Goal: Task Accomplishment & Management: Manage account settings

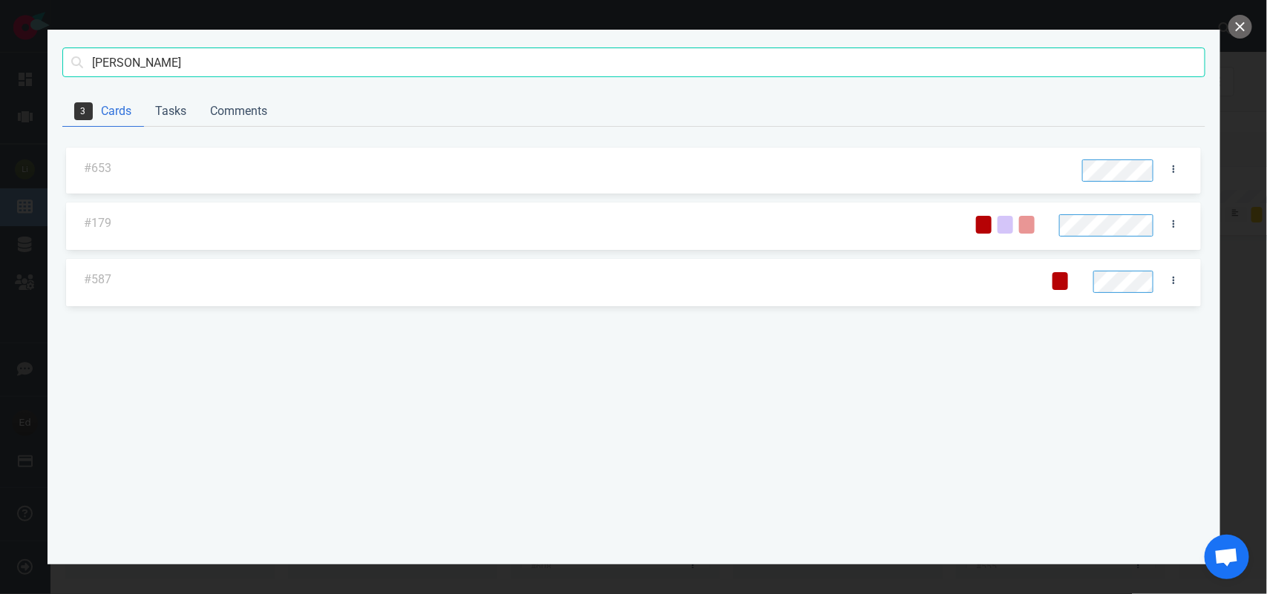
scroll to position [371, 0]
click at [105, 56] on input "[PERSON_NAME]" at bounding box center [633, 62] width 1143 height 30
type input "[PERSON_NAME]"
click button "Search" at bounding box center [0, 0] width 0 height 0
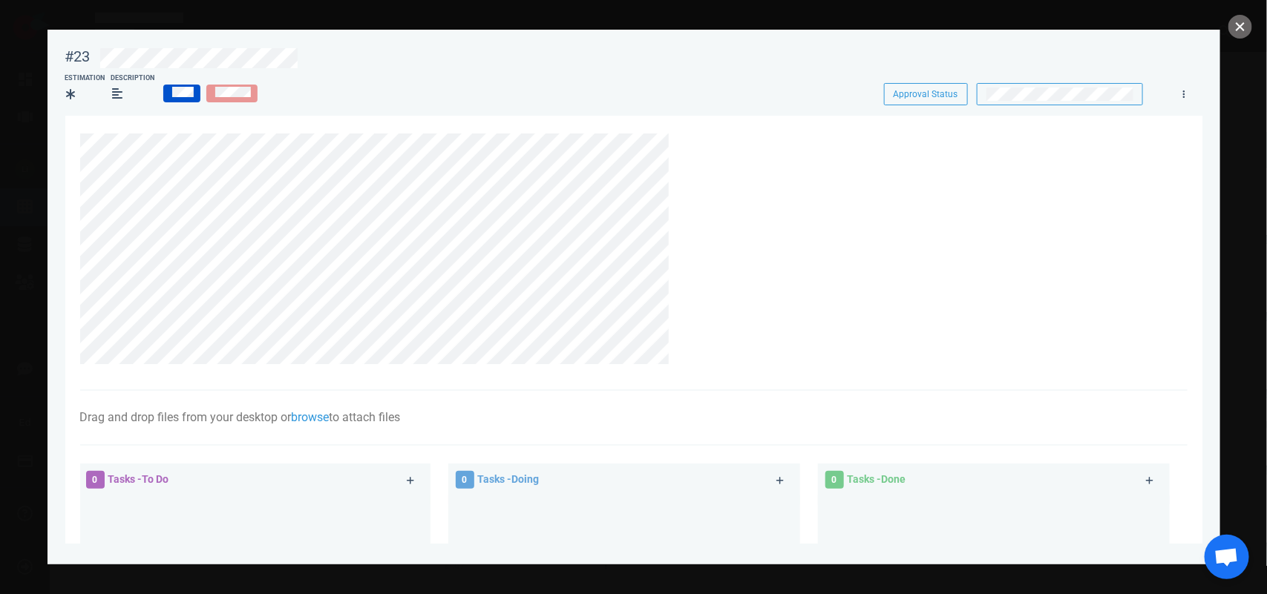
click at [1236, 27] on button "close" at bounding box center [1240, 27] width 24 height 24
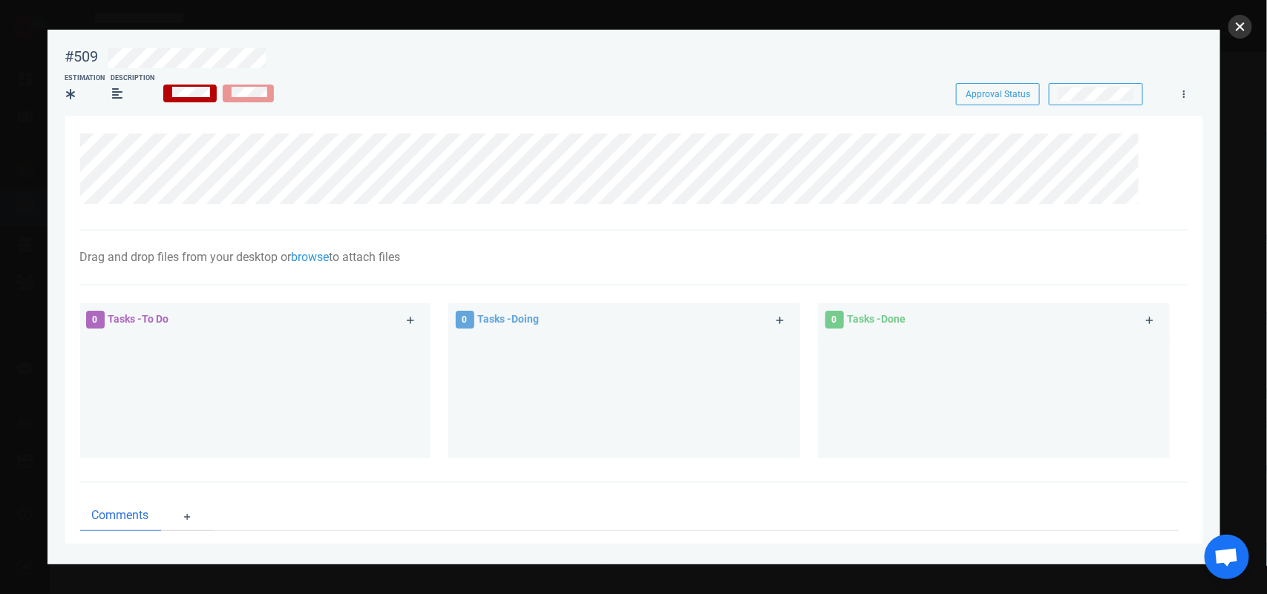
click at [1238, 20] on button "close" at bounding box center [1240, 27] width 24 height 24
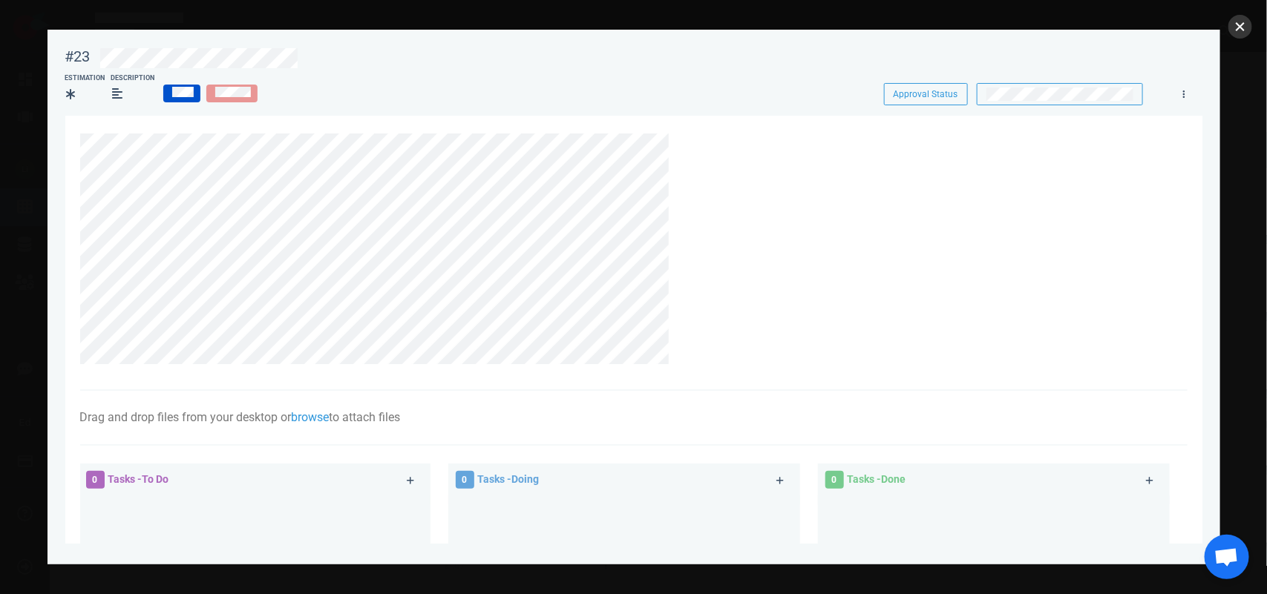
click at [1244, 28] on button "close" at bounding box center [1240, 27] width 24 height 24
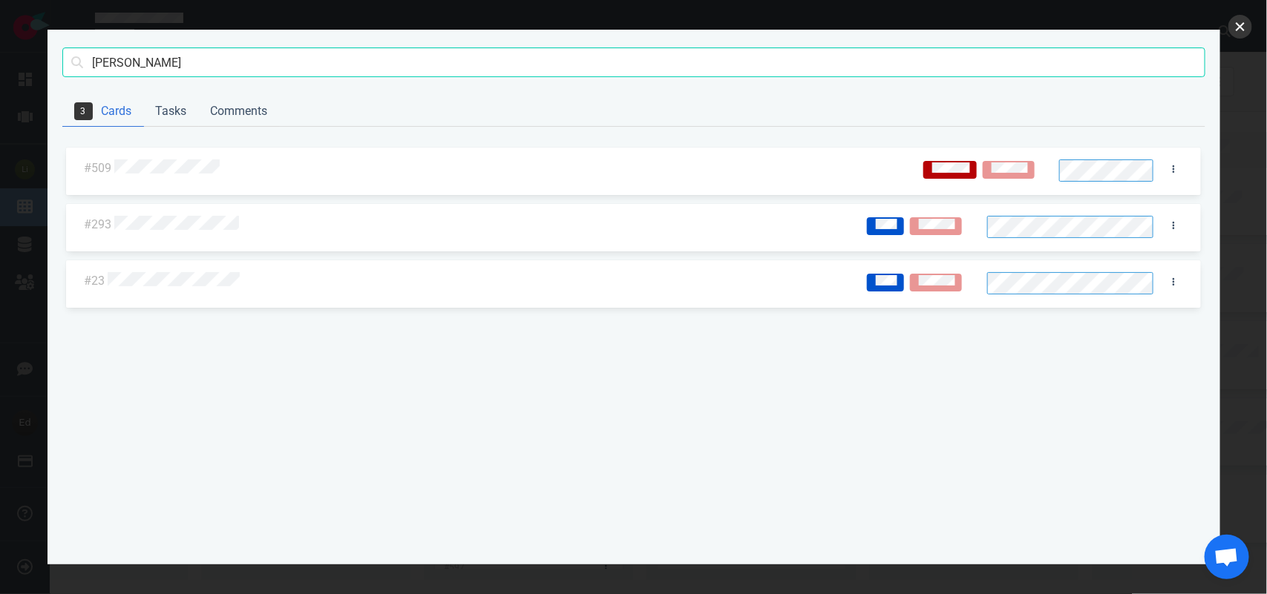
click at [1243, 27] on button "close" at bounding box center [1240, 27] width 24 height 24
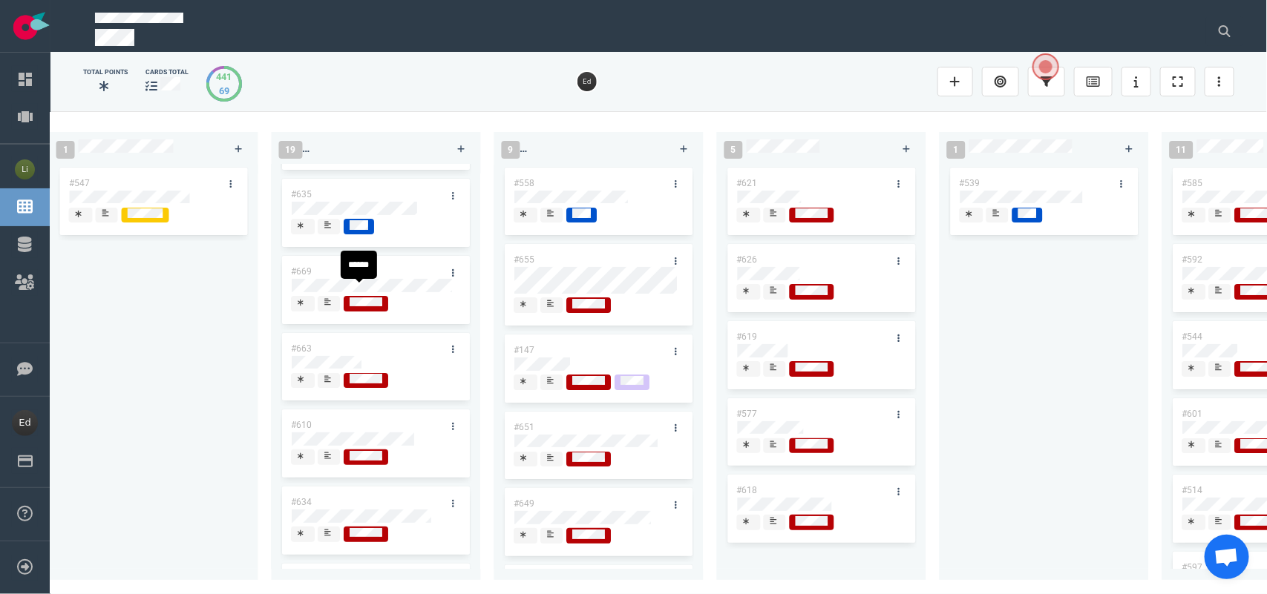
scroll to position [186, 0]
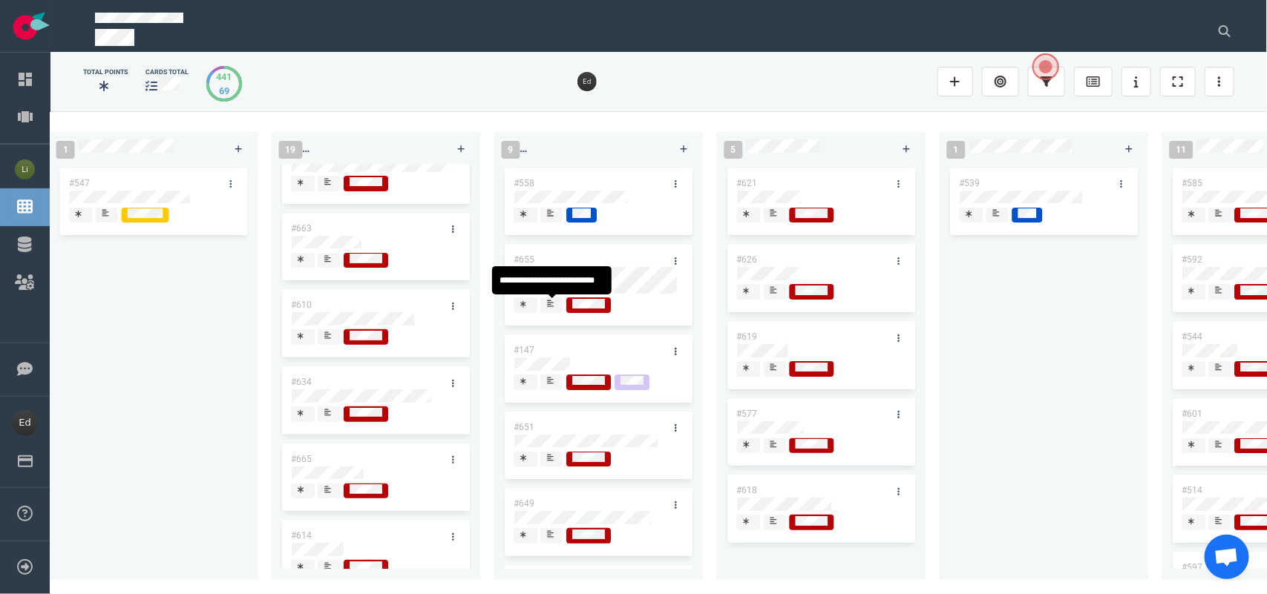
click at [554, 312] on div at bounding box center [552, 311] width 9 height 2
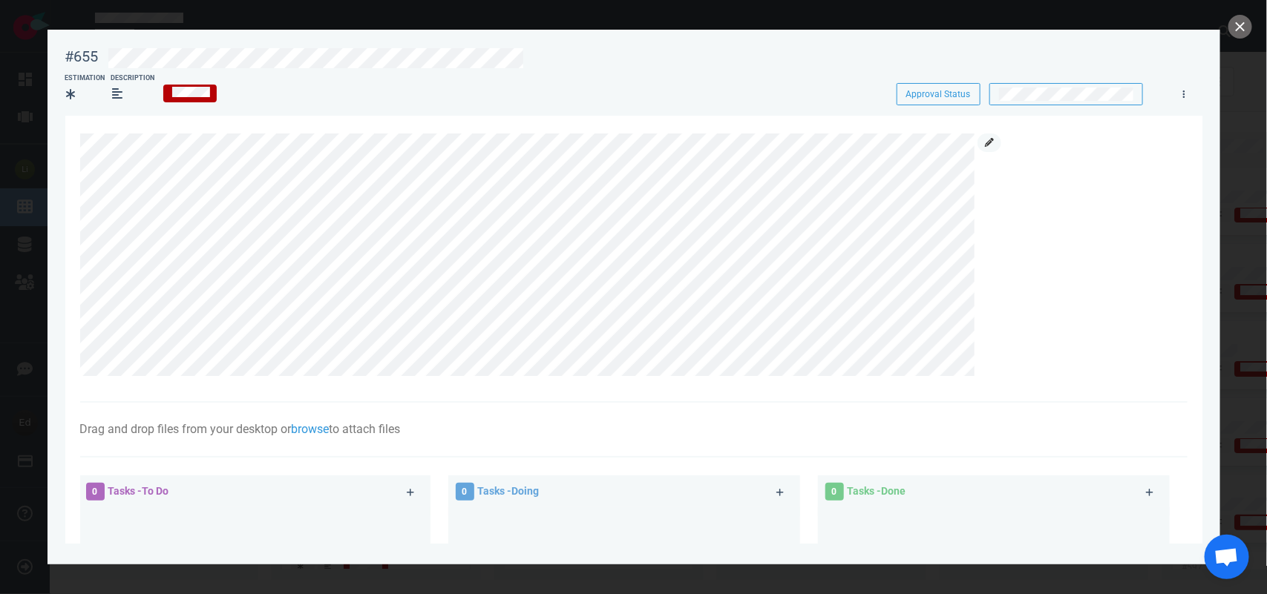
click at [983, 149] on link at bounding box center [989, 143] width 24 height 19
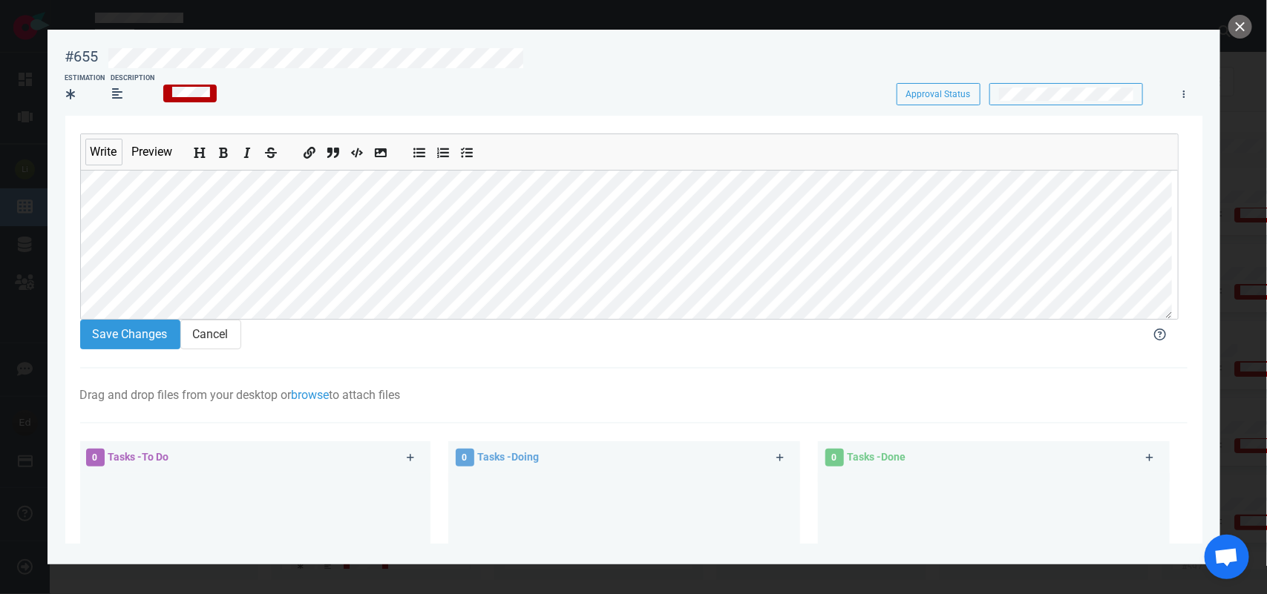
scroll to position [7, 0]
click at [36, 289] on div "#655 Approval Status Estimation Description Approval Status Write Preview Save …" at bounding box center [633, 297] width 1267 height 594
click at [1243, 16] on button "close" at bounding box center [1240, 27] width 24 height 24
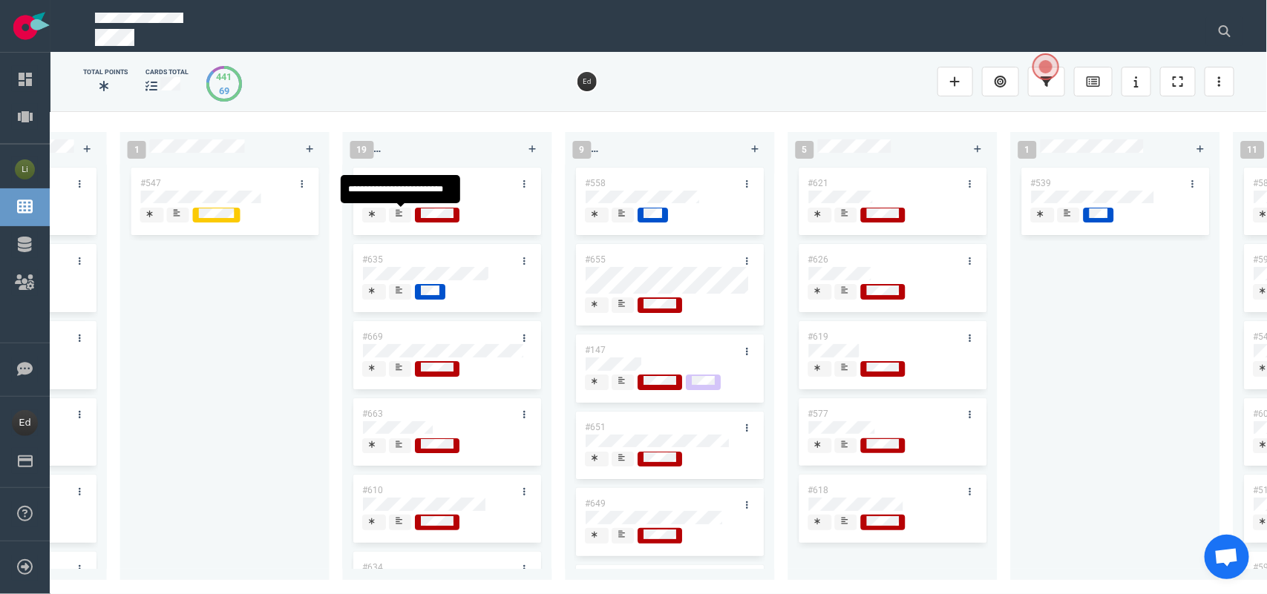
click at [295, 289] on div "#547" at bounding box center [224, 364] width 191 height 399
click at [396, 215] on icon at bounding box center [399, 212] width 7 height 7
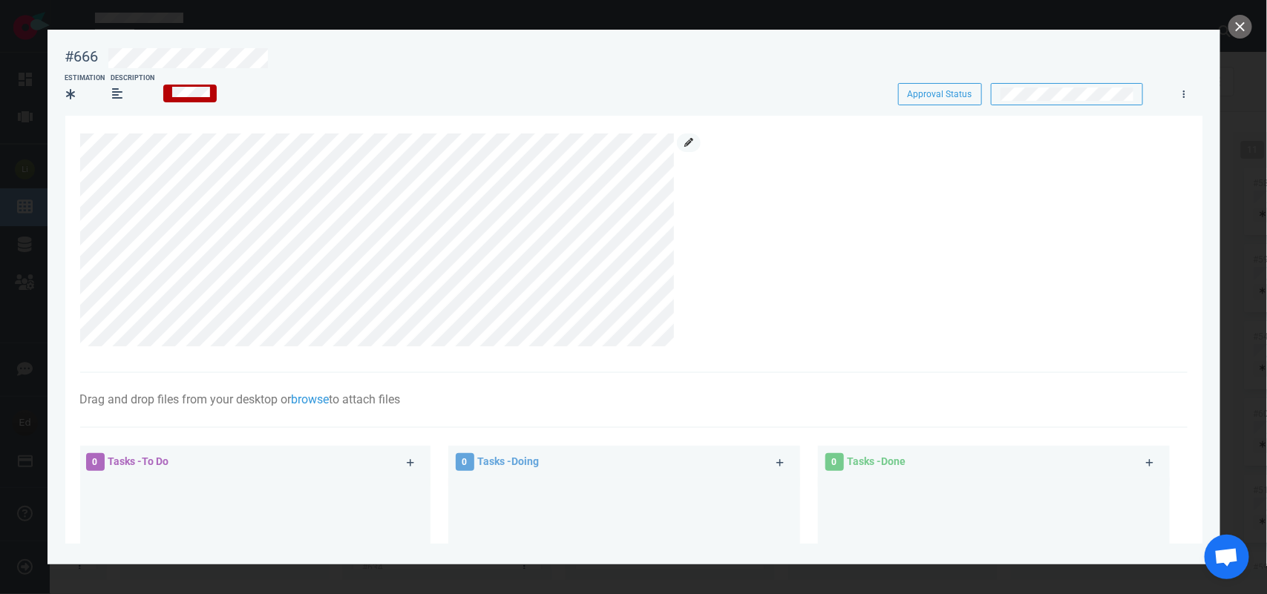
click at [695, 136] on link at bounding box center [689, 143] width 24 height 19
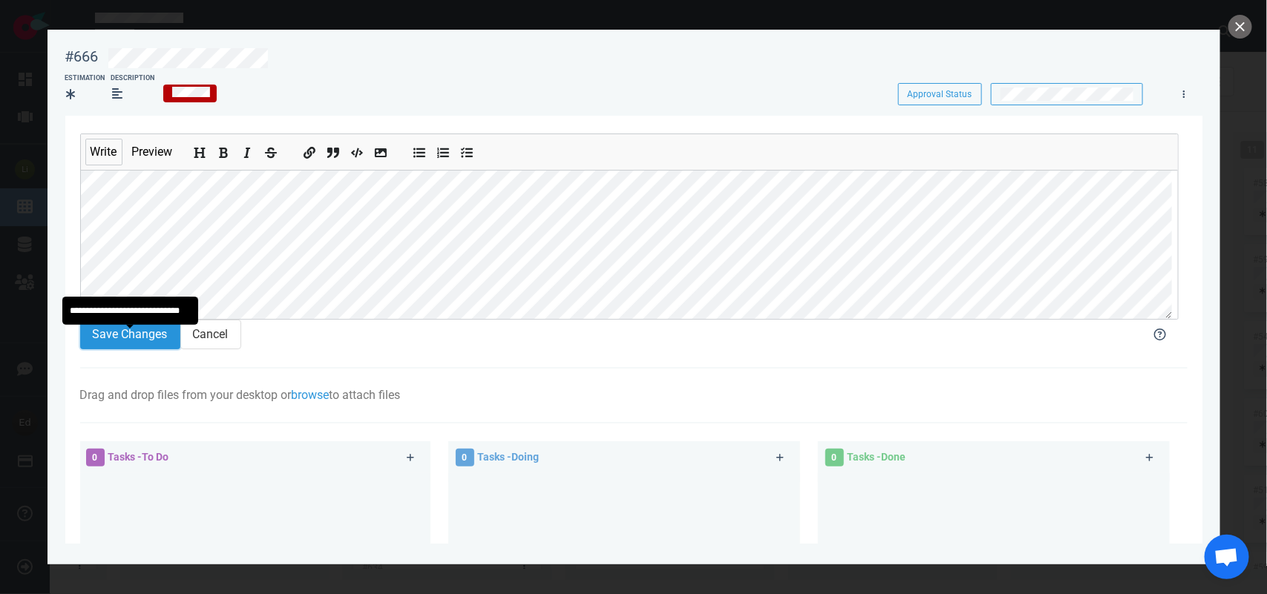
click at [166, 346] on button "Save Changes" at bounding box center [130, 335] width 100 height 30
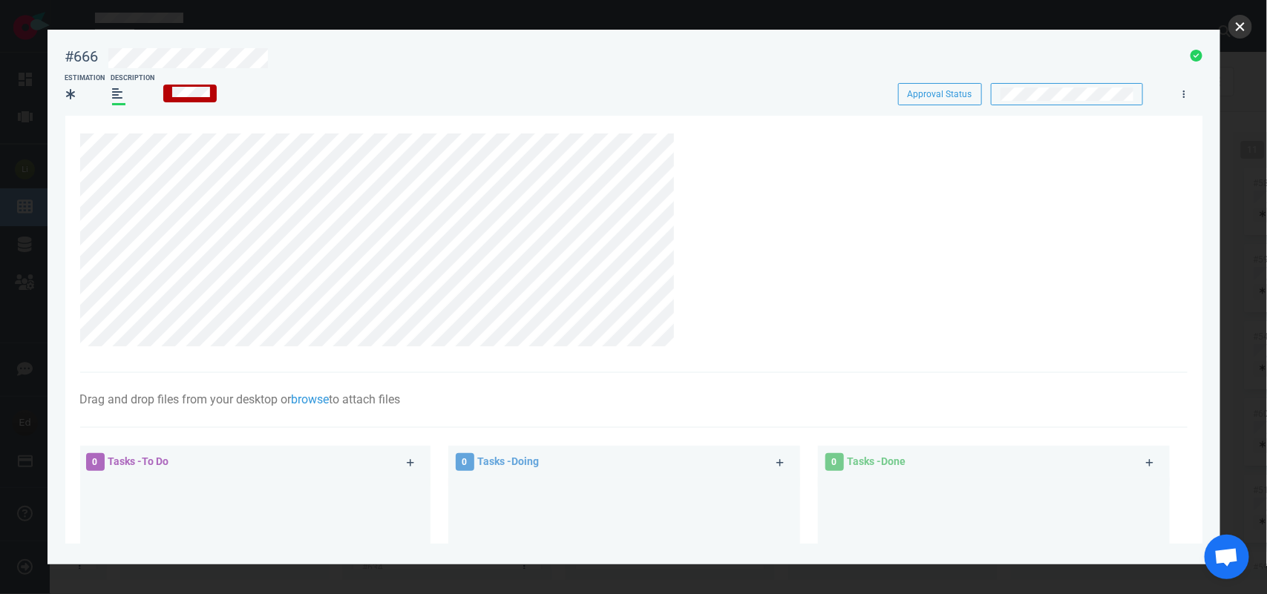
click at [1242, 31] on button "close" at bounding box center [1240, 27] width 24 height 24
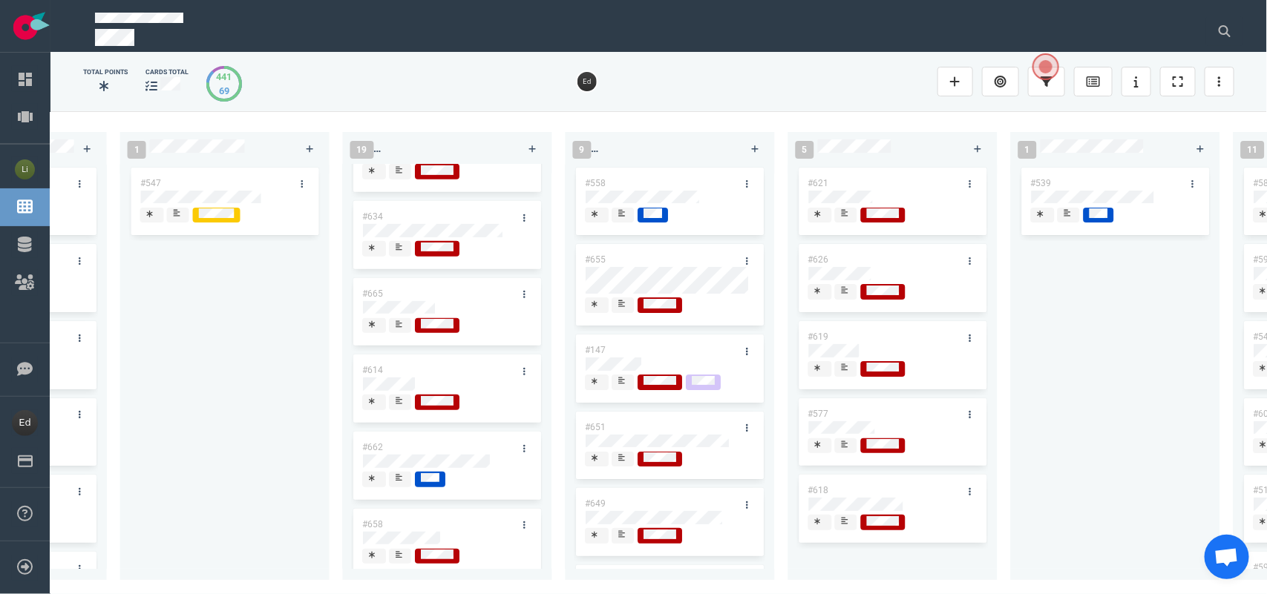
scroll to position [371, 0]
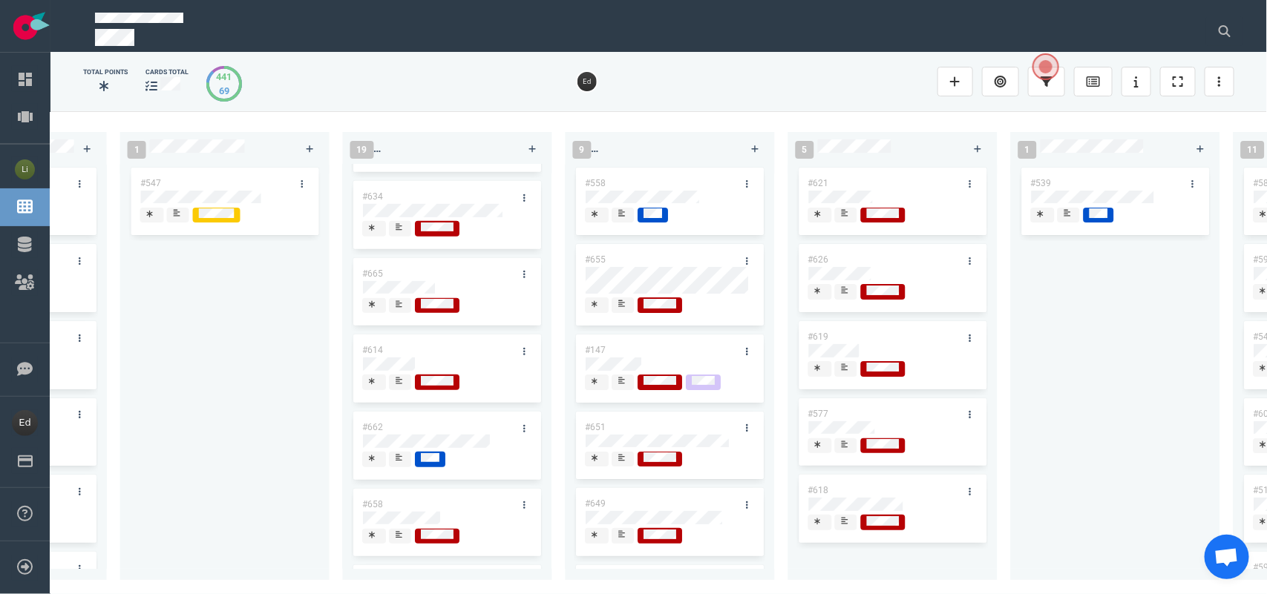
click at [396, 459] on div at bounding box center [401, 460] width 10 height 16
